Goal: Task Accomplishment & Management: Manage account settings

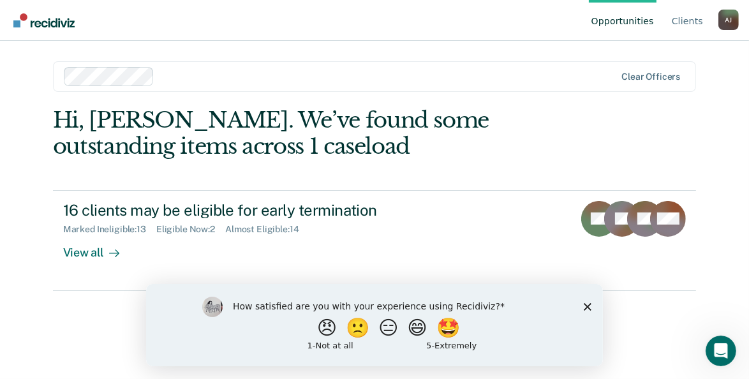
click at [587, 303] on icon "Close survey" at bounding box center [587, 306] width 8 height 8
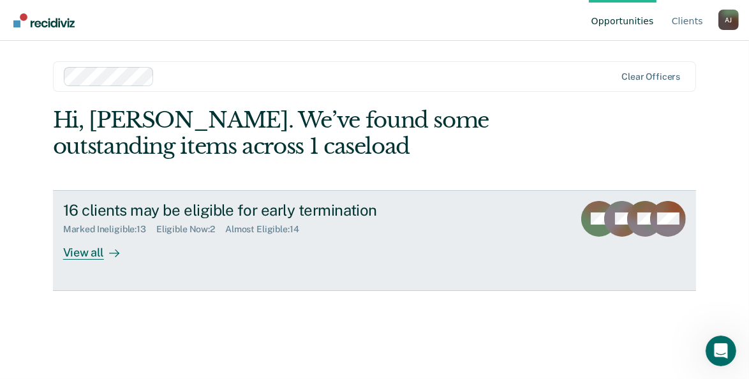
click at [84, 255] on div "View all" at bounding box center [98, 247] width 71 height 25
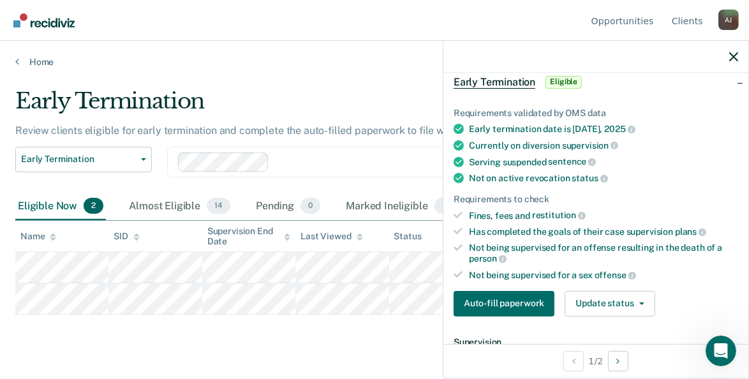
scroll to position [128, 0]
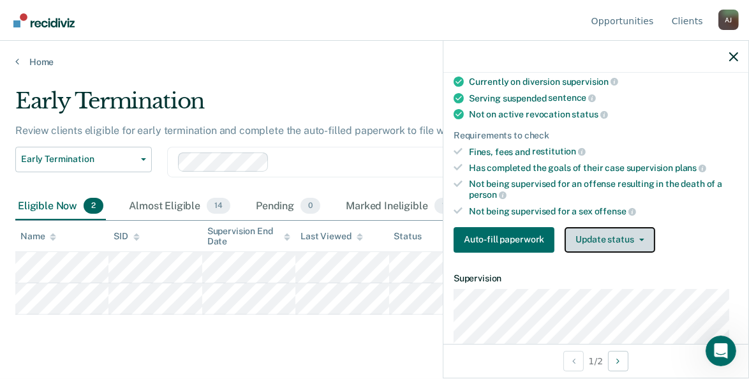
click at [616, 232] on button "Update status" at bounding box center [610, 240] width 90 height 26
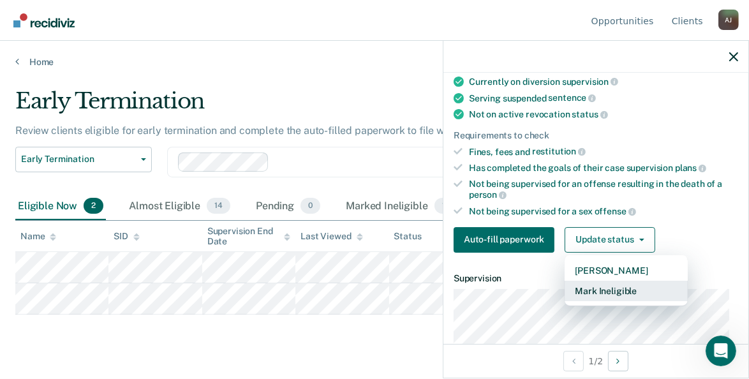
click at [628, 284] on button "Mark Ineligible" at bounding box center [626, 291] width 123 height 20
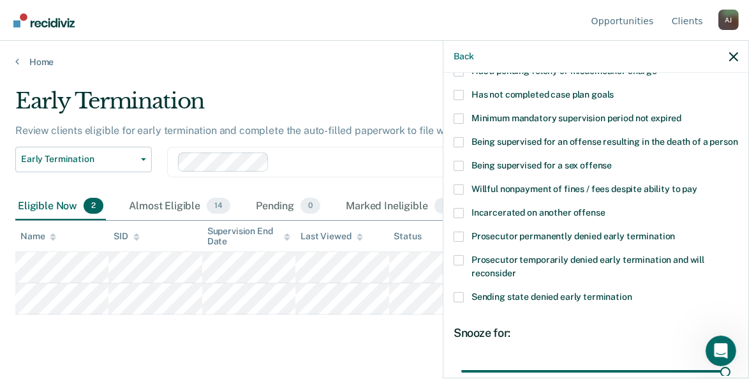
click at [463, 91] on span at bounding box center [459, 95] width 10 height 10
click at [614, 90] on input "Has not completed case plan goals" at bounding box center [614, 90] width 0 height 0
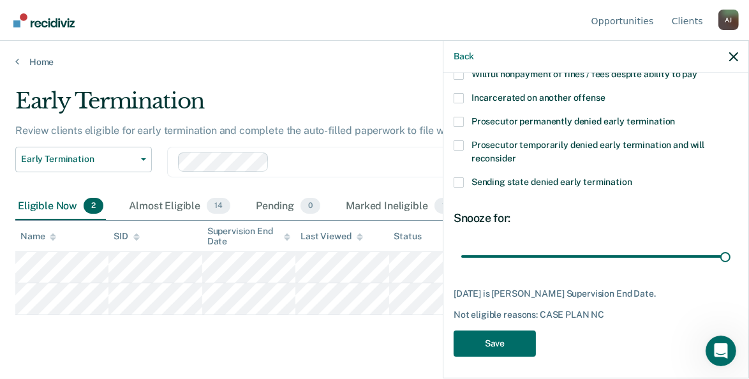
scroll to position [257, 0]
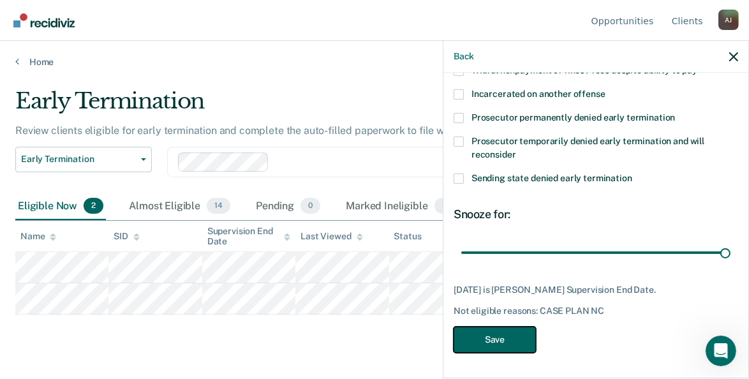
click at [512, 332] on button "Save" at bounding box center [495, 340] width 82 height 26
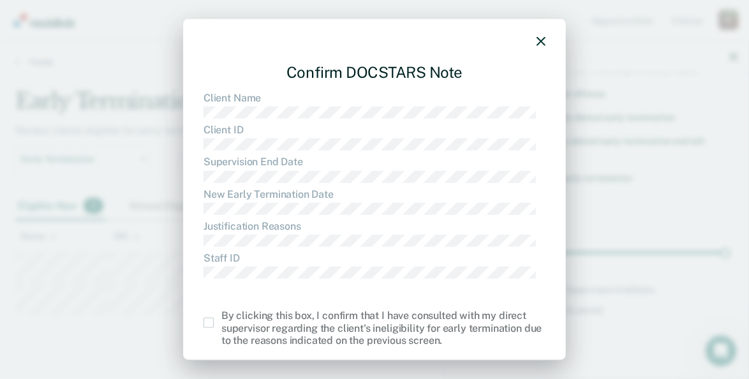
click at [209, 322] on span at bounding box center [209, 323] width 10 height 10
click at [221, 318] on input "checkbox" at bounding box center [221, 318] width 0 height 0
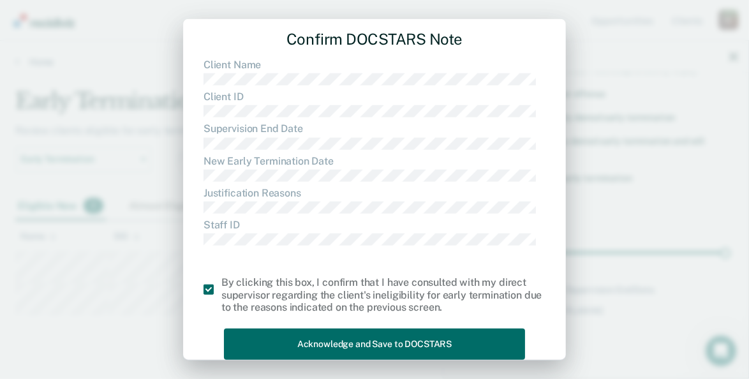
scroll to position [58, 0]
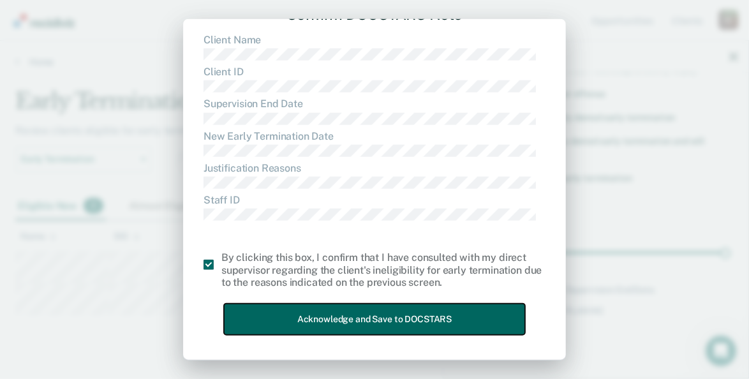
click at [393, 323] on button "Acknowledge and Save to DOCSTARS" at bounding box center [374, 319] width 301 height 31
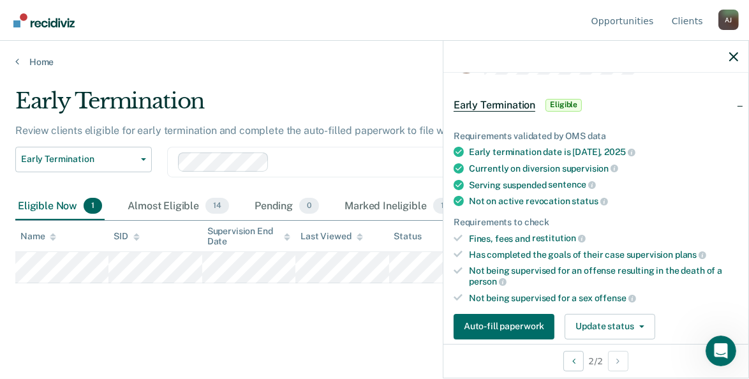
scroll to position [38, 0]
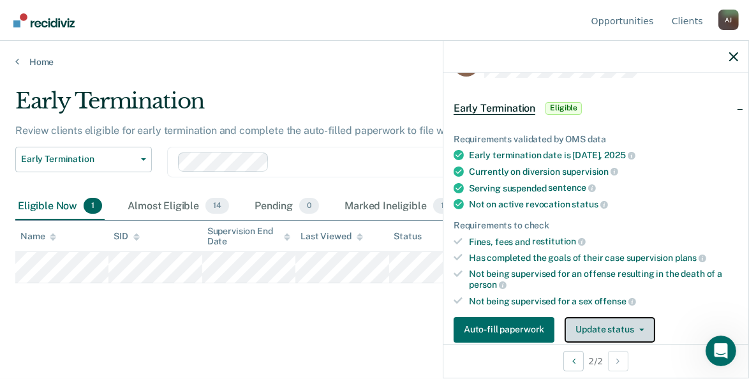
click at [616, 329] on button "Update status" at bounding box center [610, 330] width 90 height 26
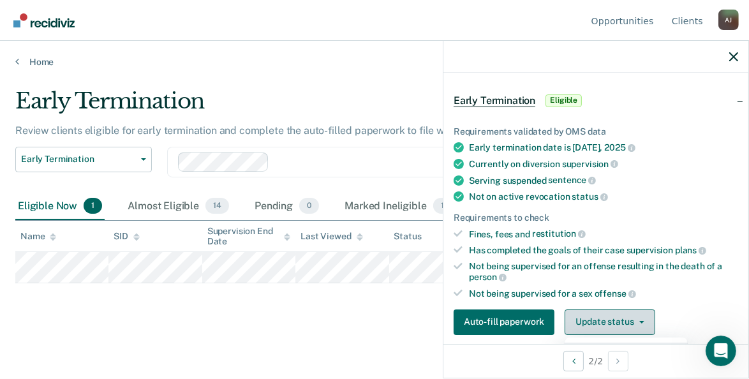
scroll to position [109, 0]
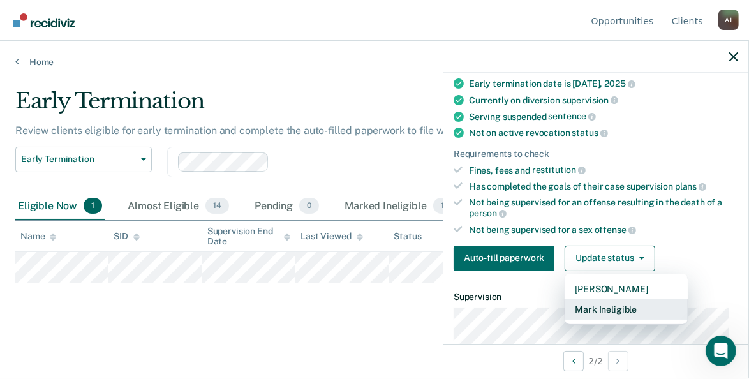
click at [621, 299] on button "Mark Ineligible" at bounding box center [626, 309] width 123 height 20
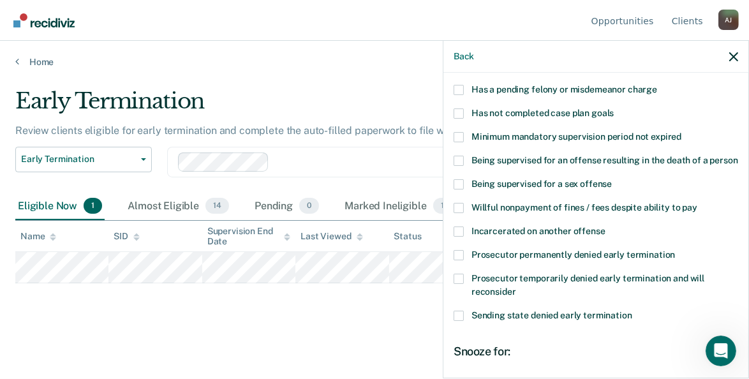
drag, startPoint x: 621, startPoint y: 299, endPoint x: 590, endPoint y: 330, distance: 43.8
click at [590, 320] on span "Sending state denied early termination" at bounding box center [552, 315] width 161 height 10
click at [632, 311] on input "Sending state denied early termination" at bounding box center [632, 311] width 0 height 0
click at [457, 110] on span at bounding box center [459, 113] width 10 height 10
click at [614, 108] on input "Has not completed case plan goals" at bounding box center [614, 108] width 0 height 0
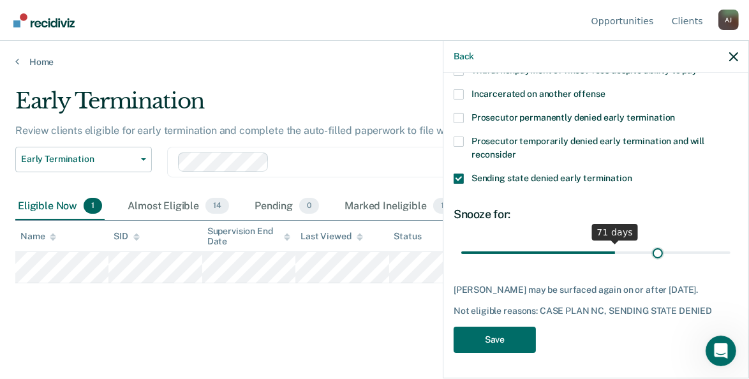
scroll to position [257, 0]
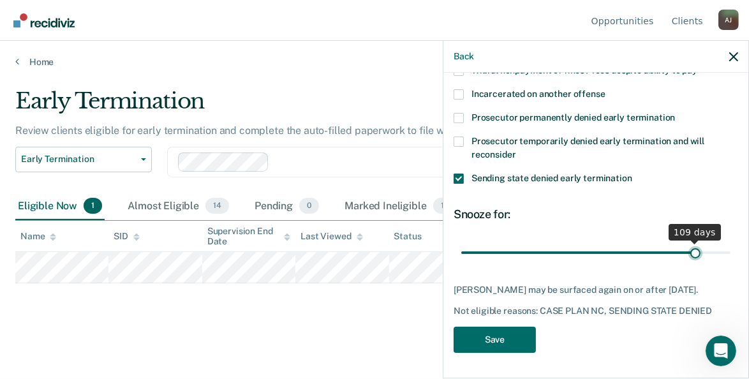
drag, startPoint x: 526, startPoint y: 242, endPoint x: 688, endPoint y: 243, distance: 162.7
type input "109"
click at [688, 243] on input "range" at bounding box center [595, 253] width 269 height 22
click at [473, 343] on button "Save" at bounding box center [495, 340] width 82 height 26
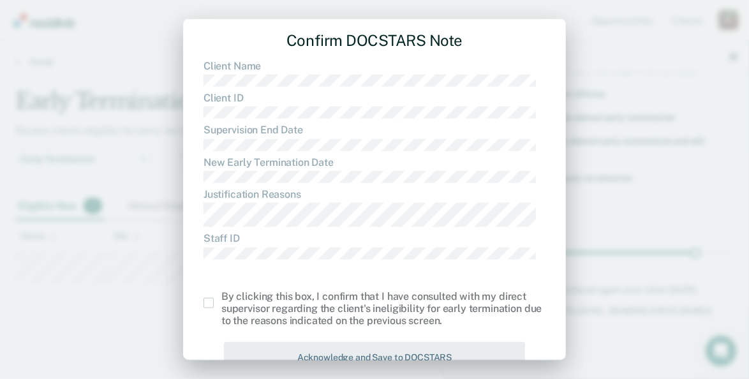
scroll to position [70, 0]
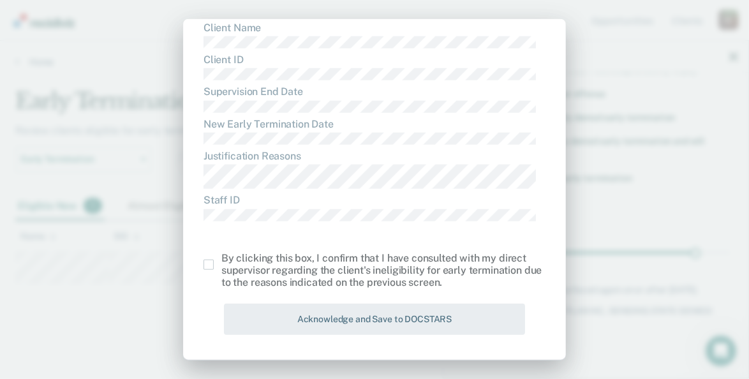
click at [211, 264] on span at bounding box center [209, 265] width 10 height 10
click at [221, 260] on input "checkbox" at bounding box center [221, 260] width 0 height 0
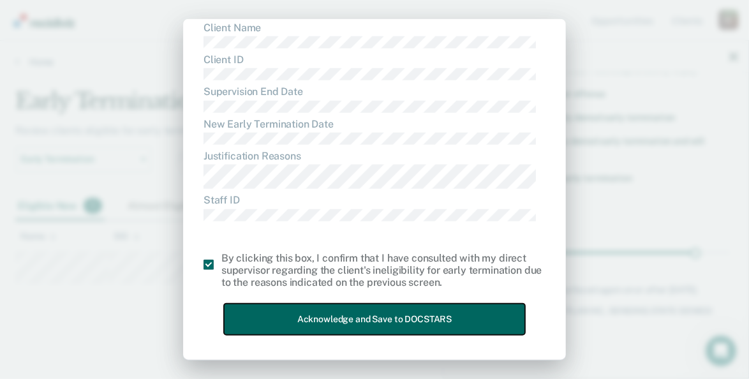
click at [289, 318] on button "Acknowledge and Save to DOCSTARS" at bounding box center [374, 319] width 301 height 31
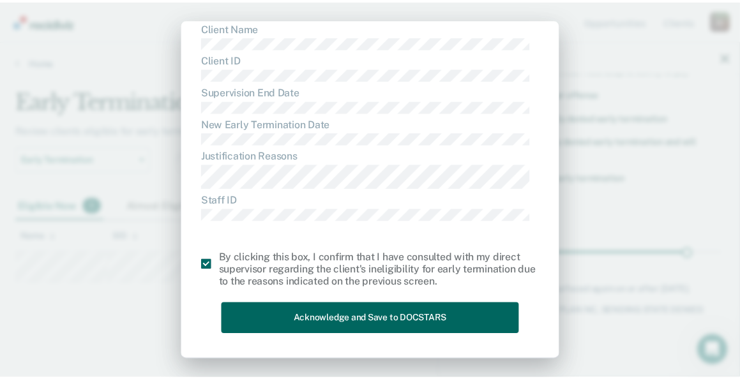
scroll to position [0, 0]
